Goal: Task Accomplishment & Management: Use online tool/utility

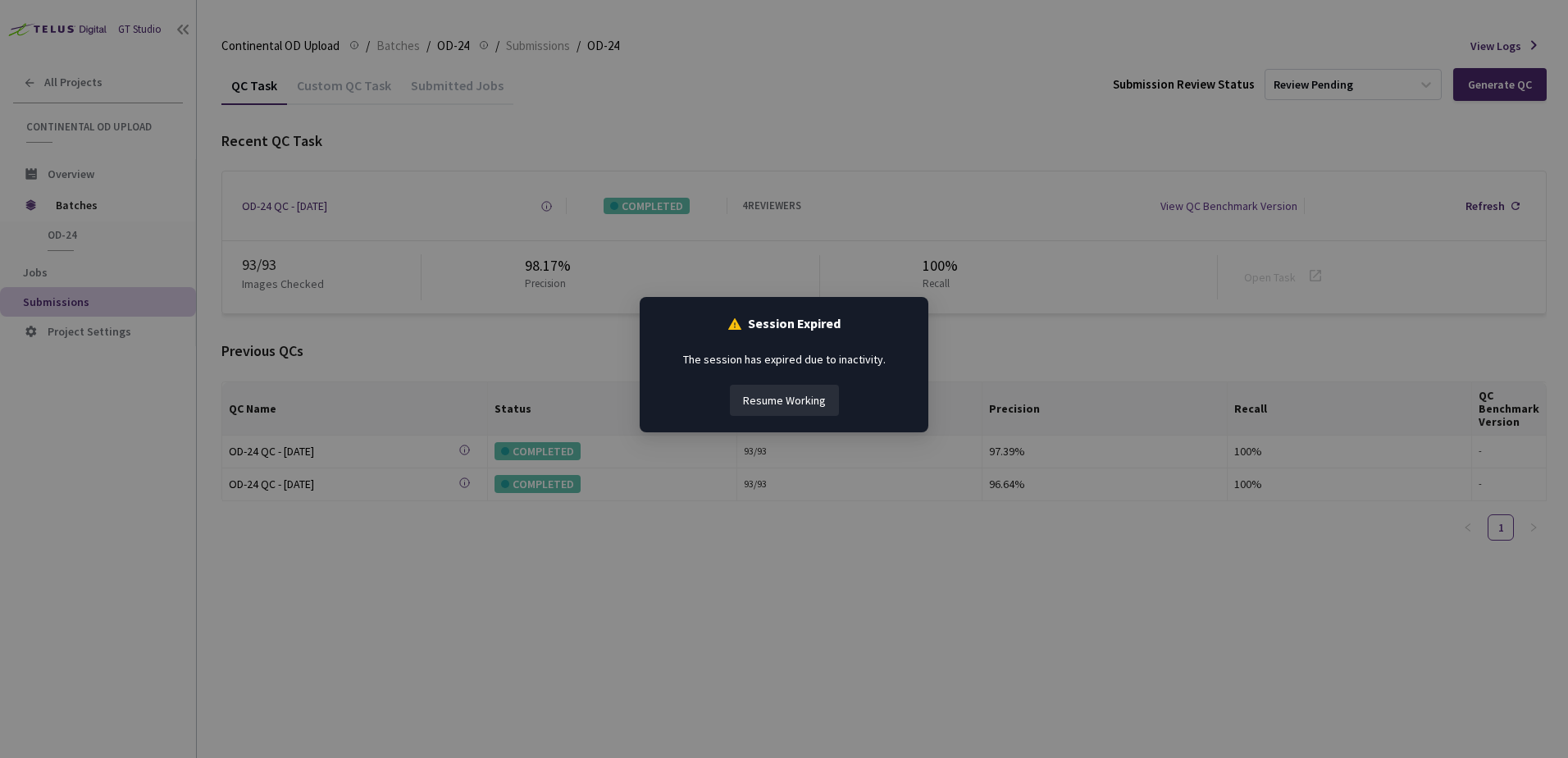
click at [774, 402] on button "Resume Working" at bounding box center [784, 400] width 109 height 31
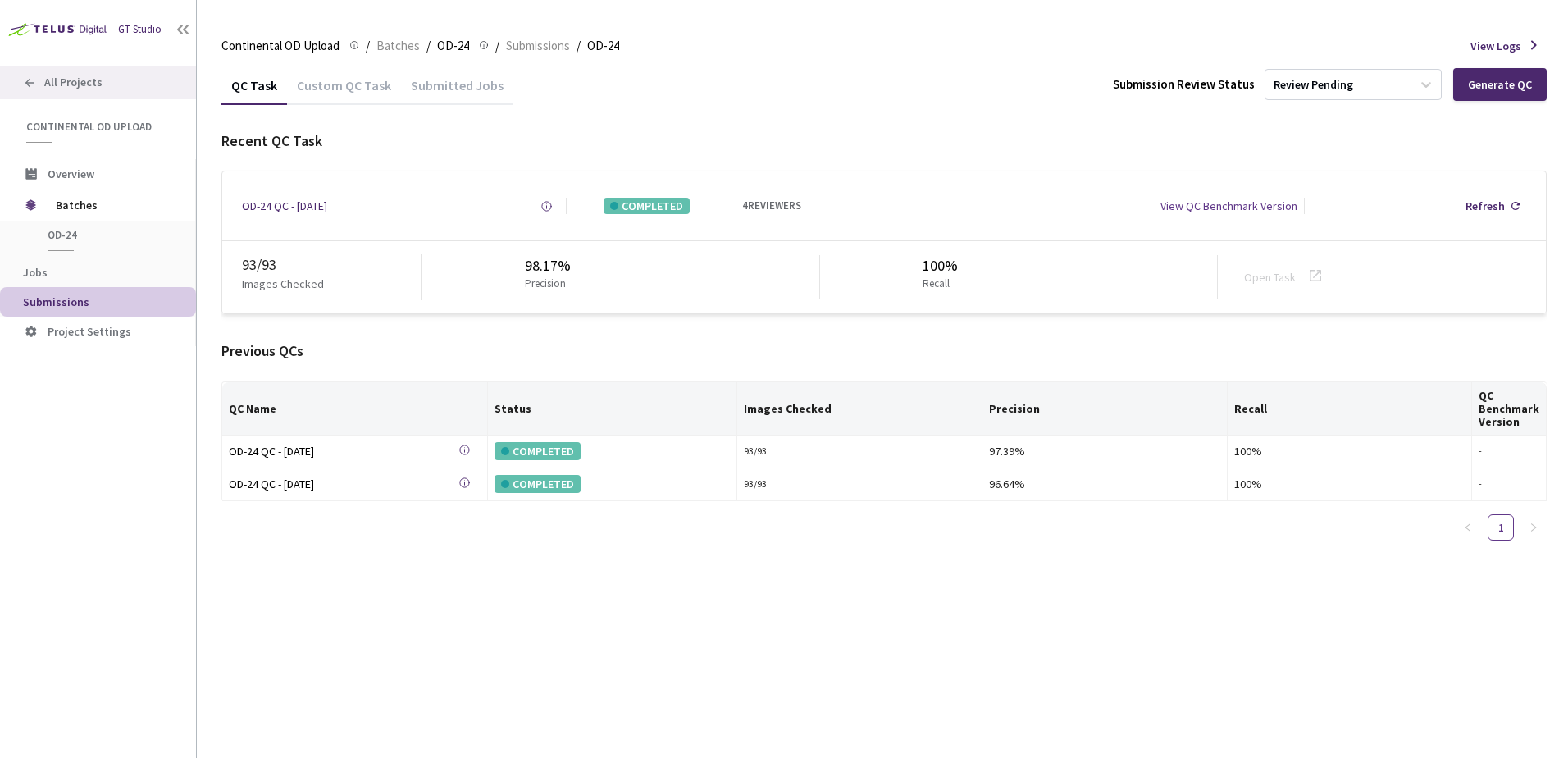
click at [120, 78] on div "All Projects" at bounding box center [98, 82] width 196 height 33
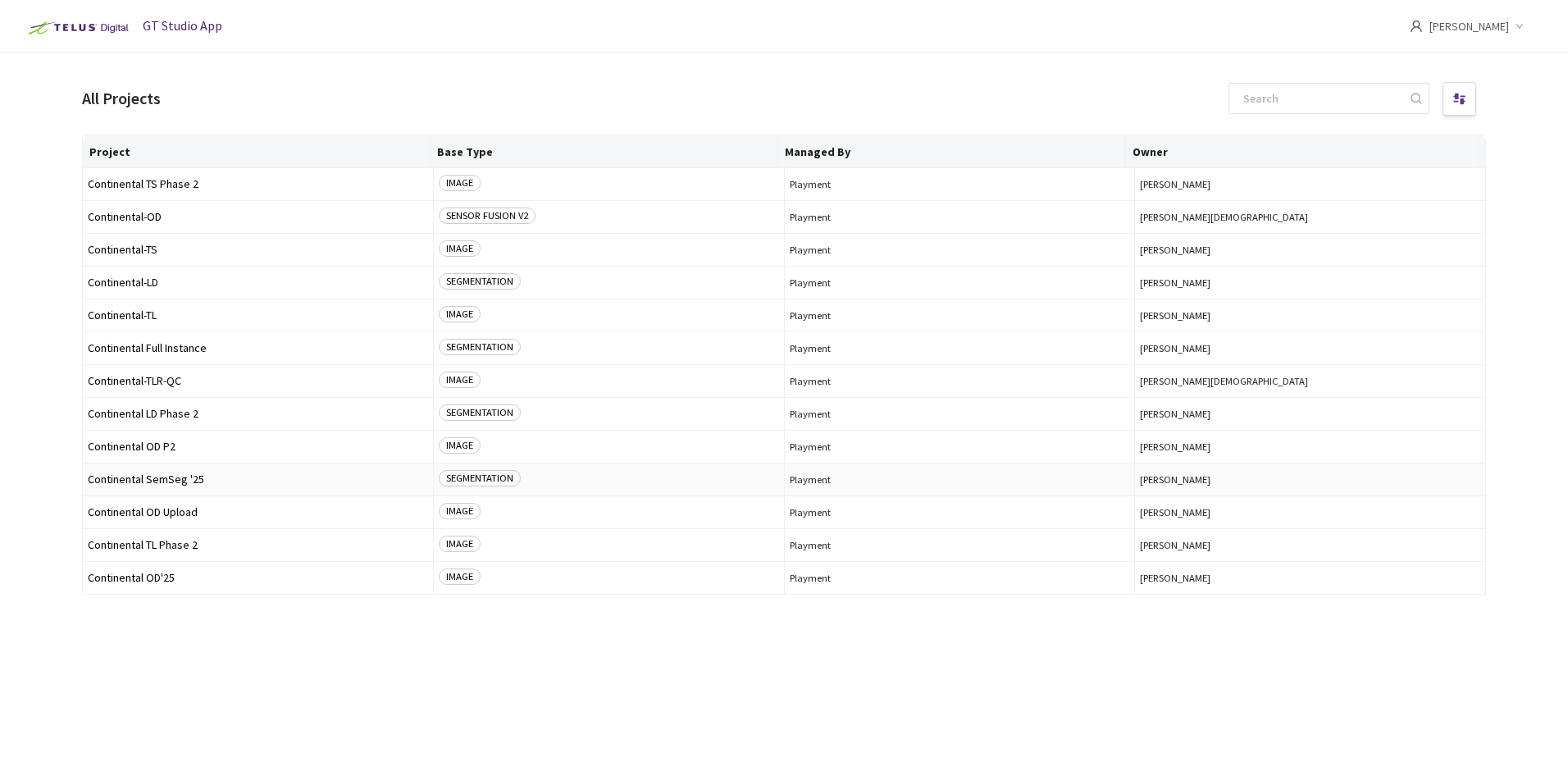
click at [163, 481] on span "Continental SemSeg '25" at bounding box center [258, 479] width 340 height 13
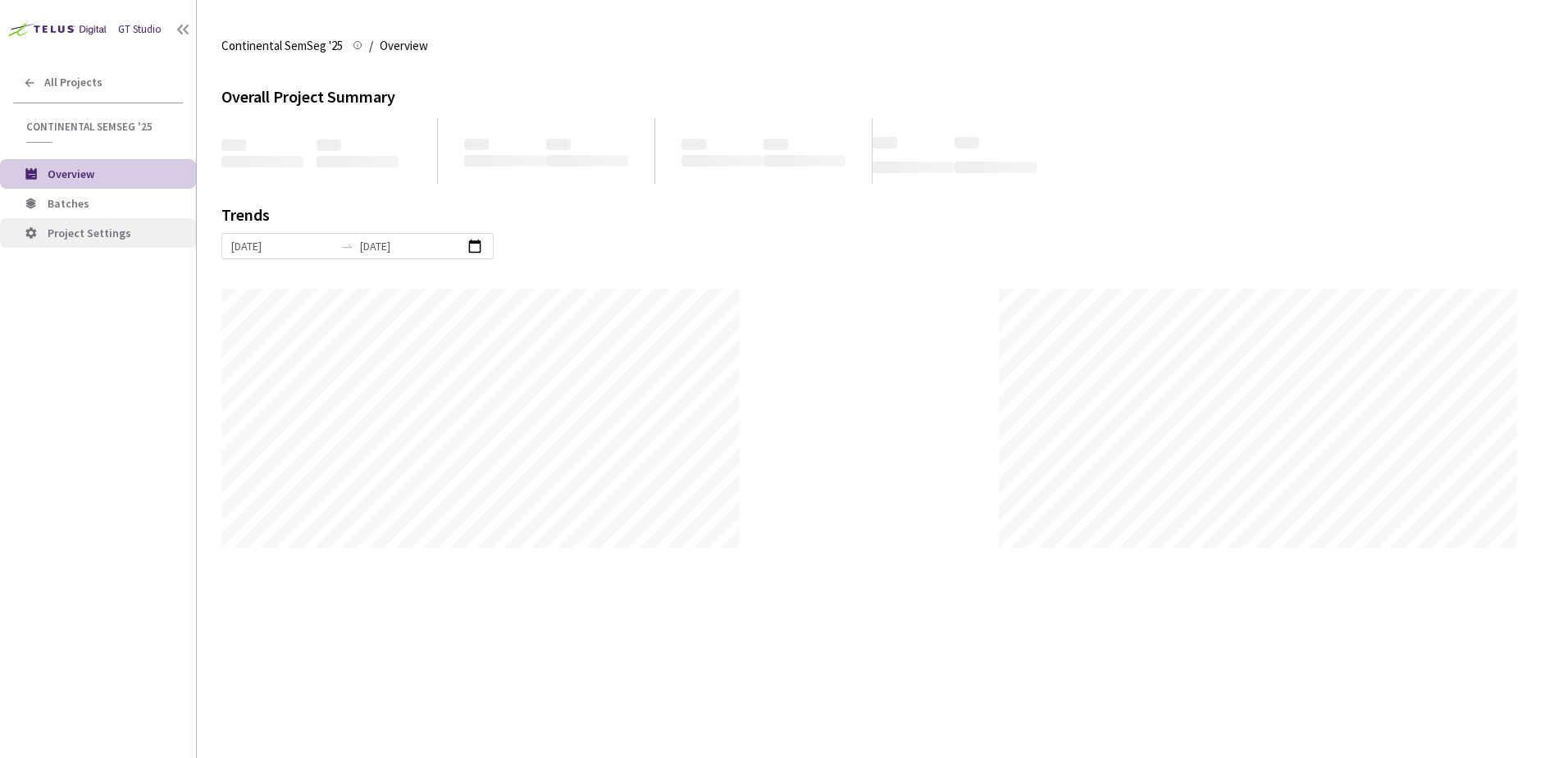
scroll to position [758, 1568]
click at [118, 206] on span "Batches" at bounding box center [115, 203] width 135 height 14
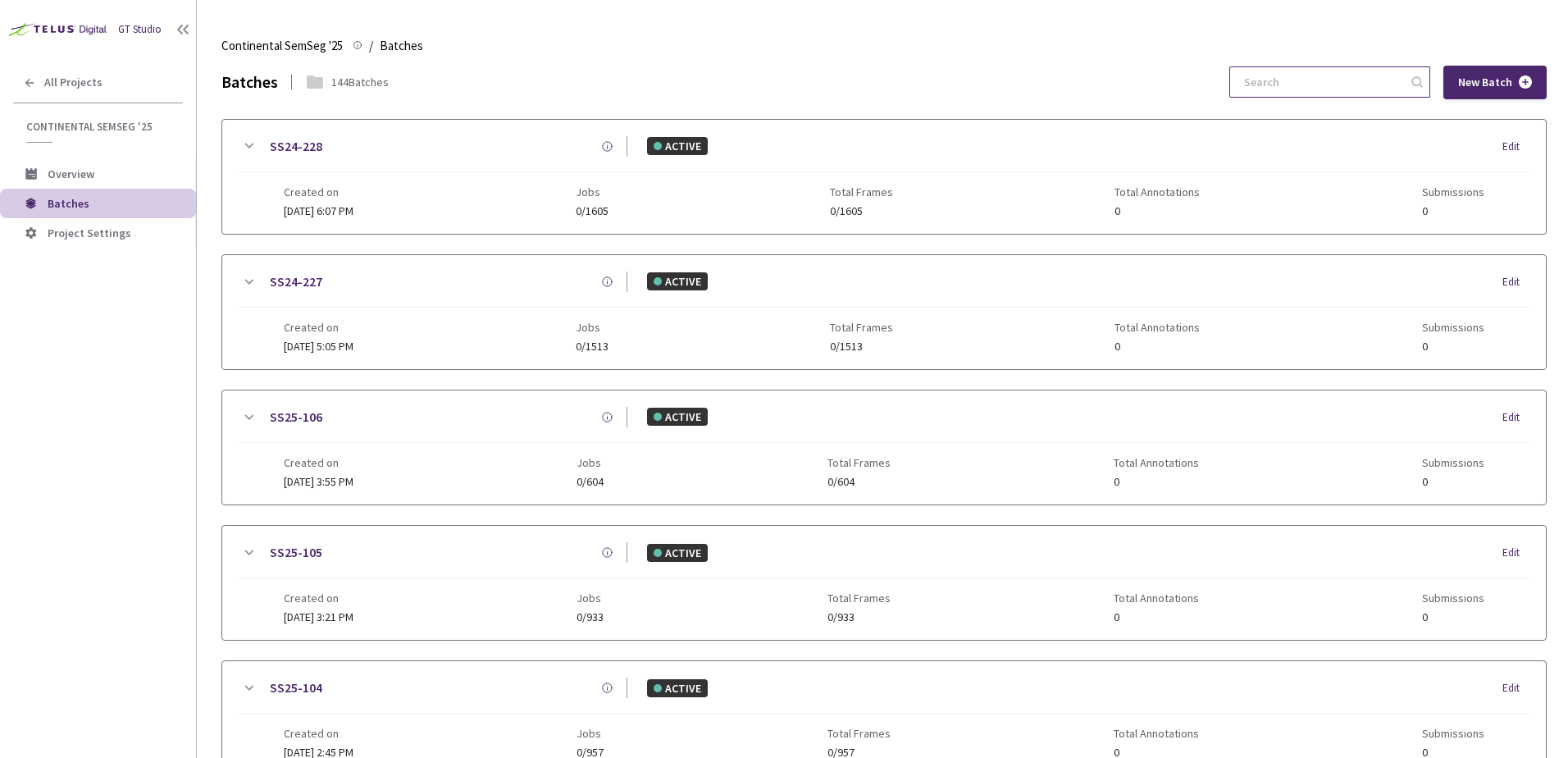
click at [1293, 78] on input at bounding box center [1321, 81] width 175 height 29
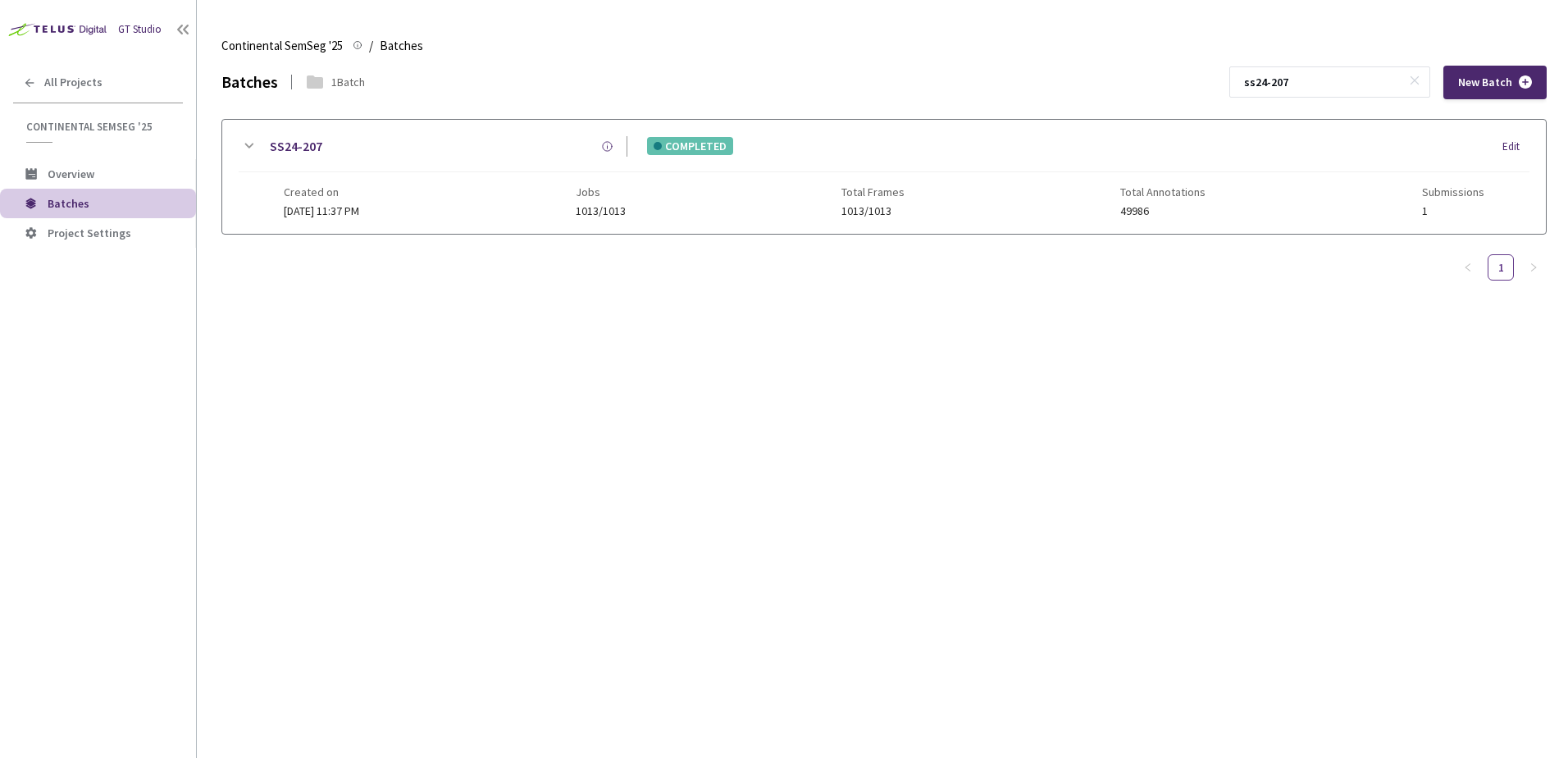
type input "ss24-207"
click at [252, 148] on icon at bounding box center [248, 146] width 20 height 20
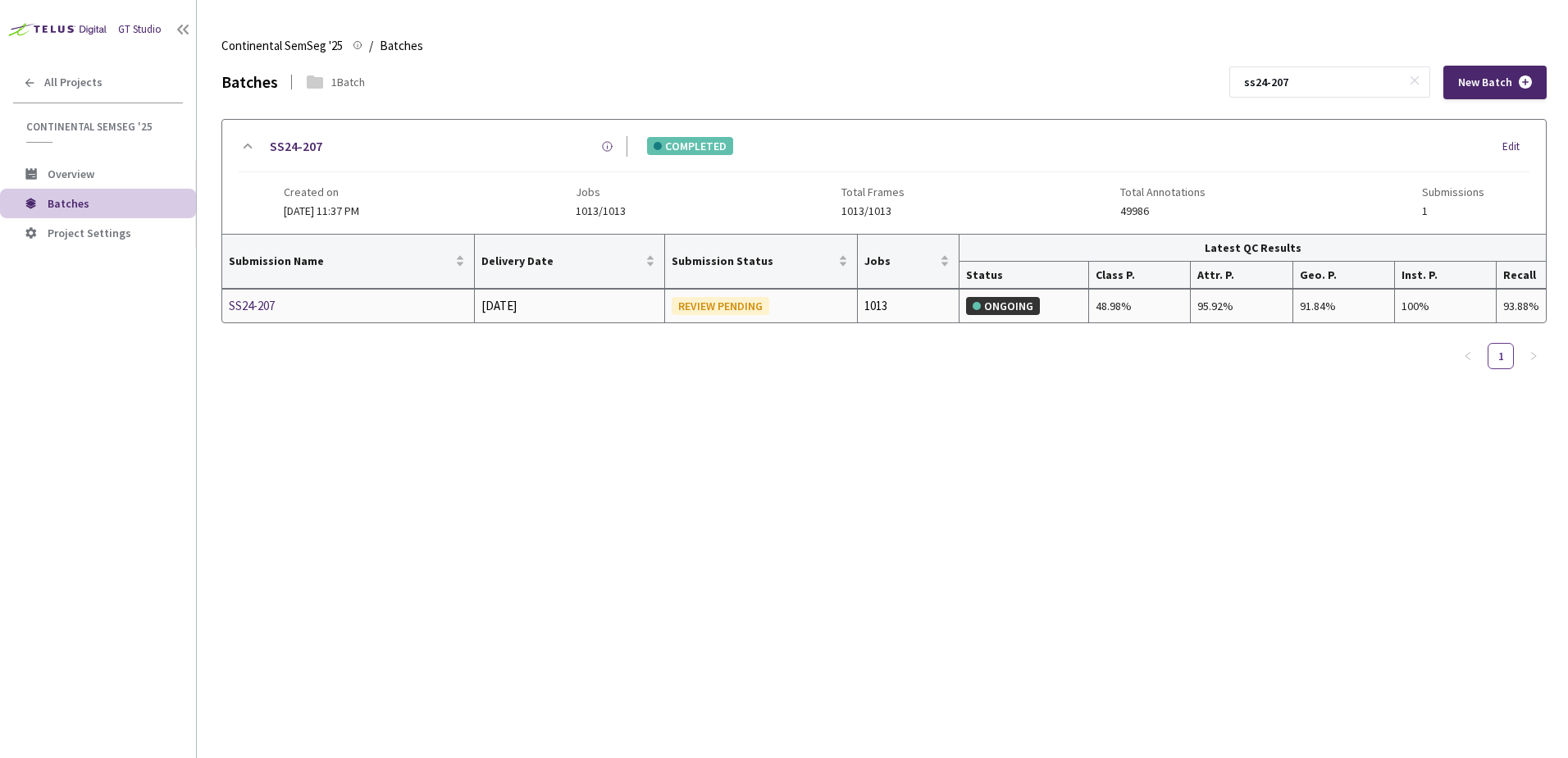
click at [254, 305] on div "SS24-207" at bounding box center [316, 306] width 174 height 20
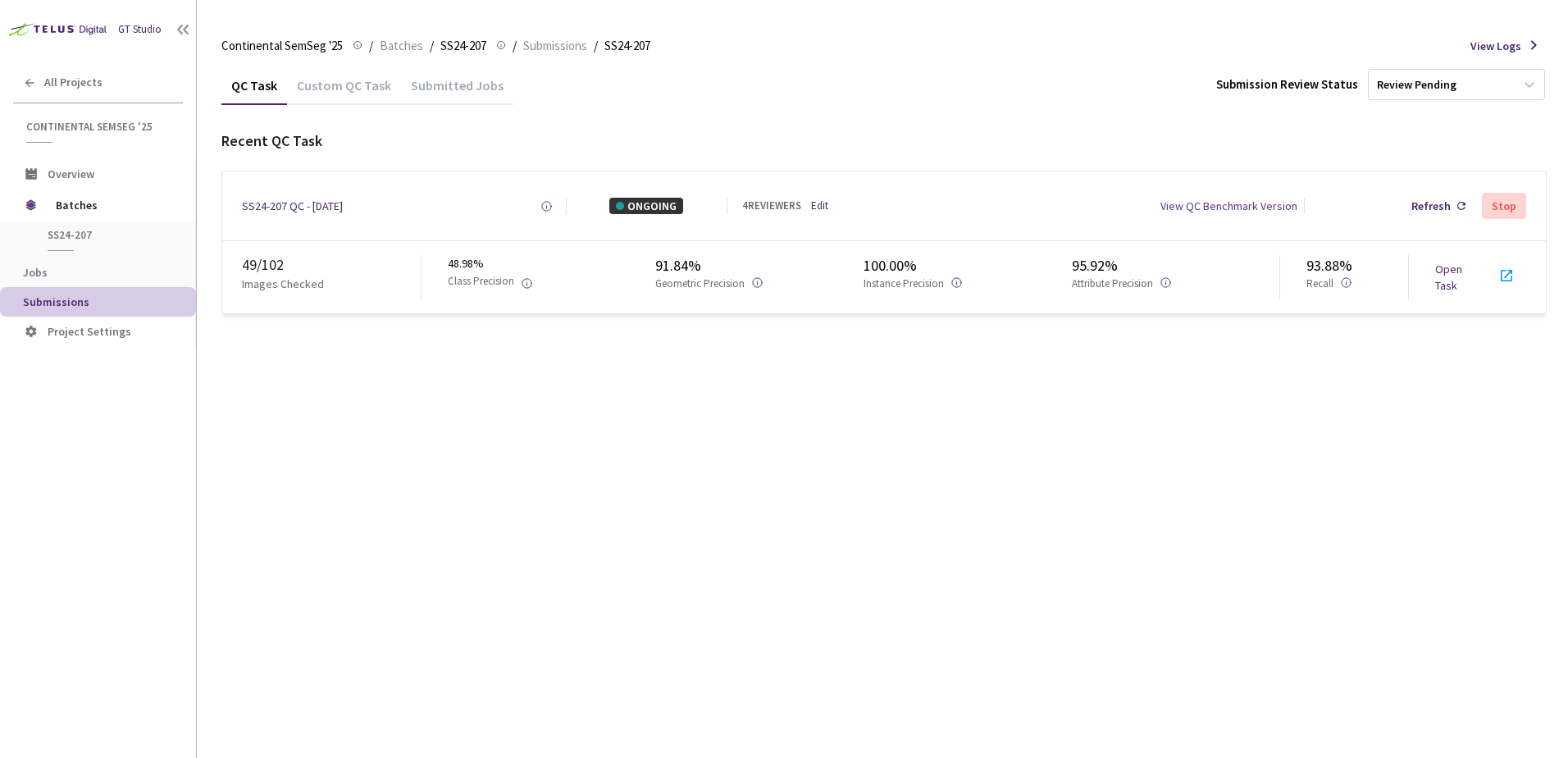
click at [1449, 275] on link "Open Task" at bounding box center [1448, 277] width 27 height 31
